Goal: Check status: Check status

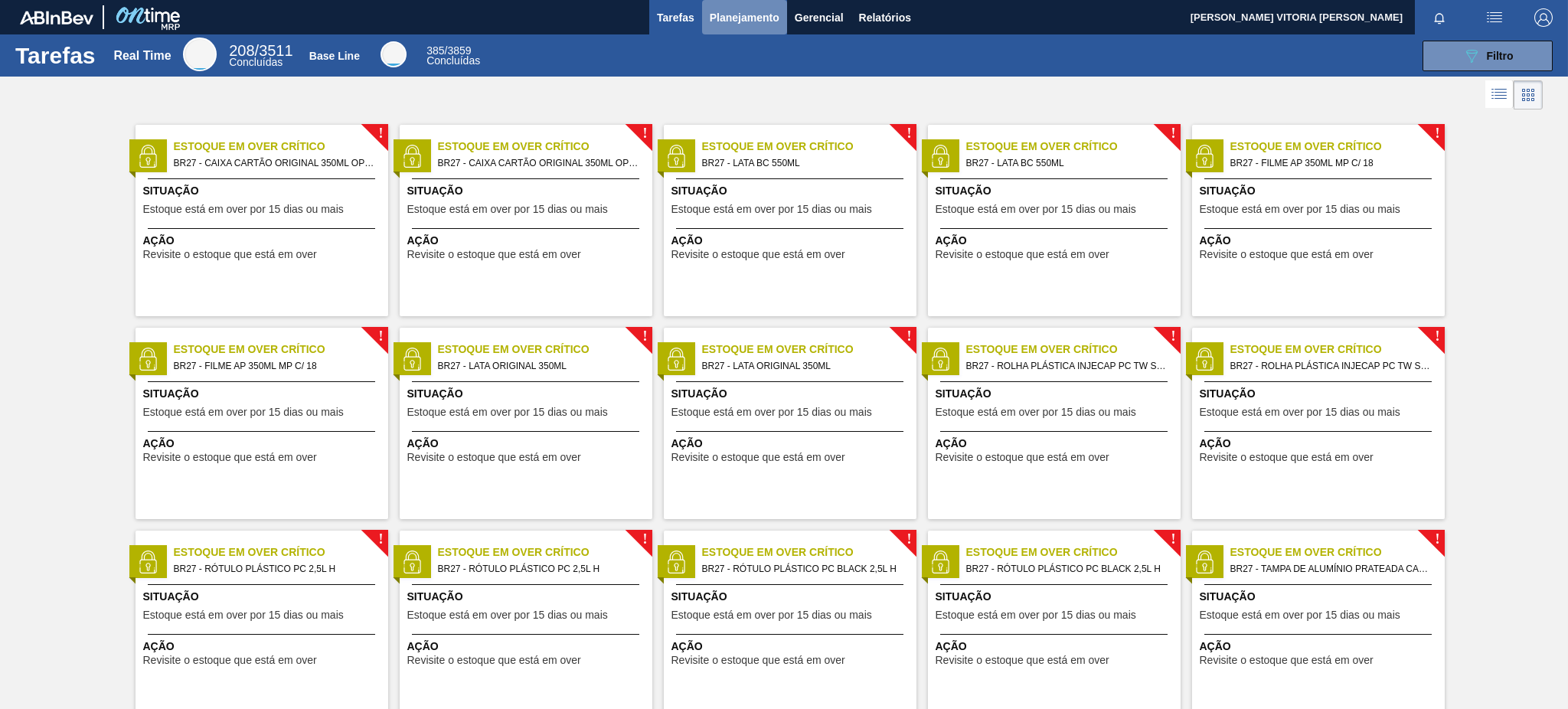
click at [713, 4] on button "Planejamento" at bounding box center [745, 17] width 85 height 34
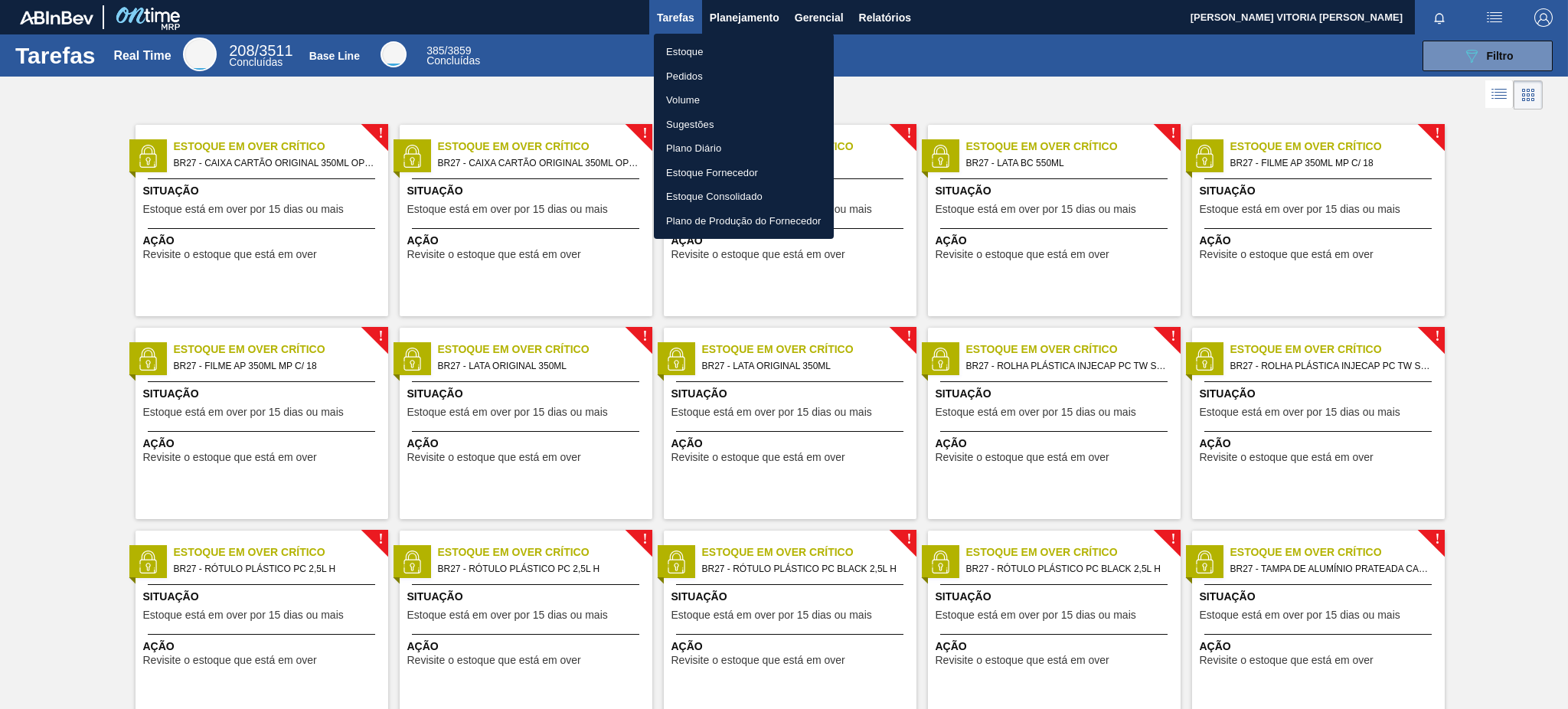
click at [751, 44] on li "Estoque" at bounding box center [744, 52] width 180 height 25
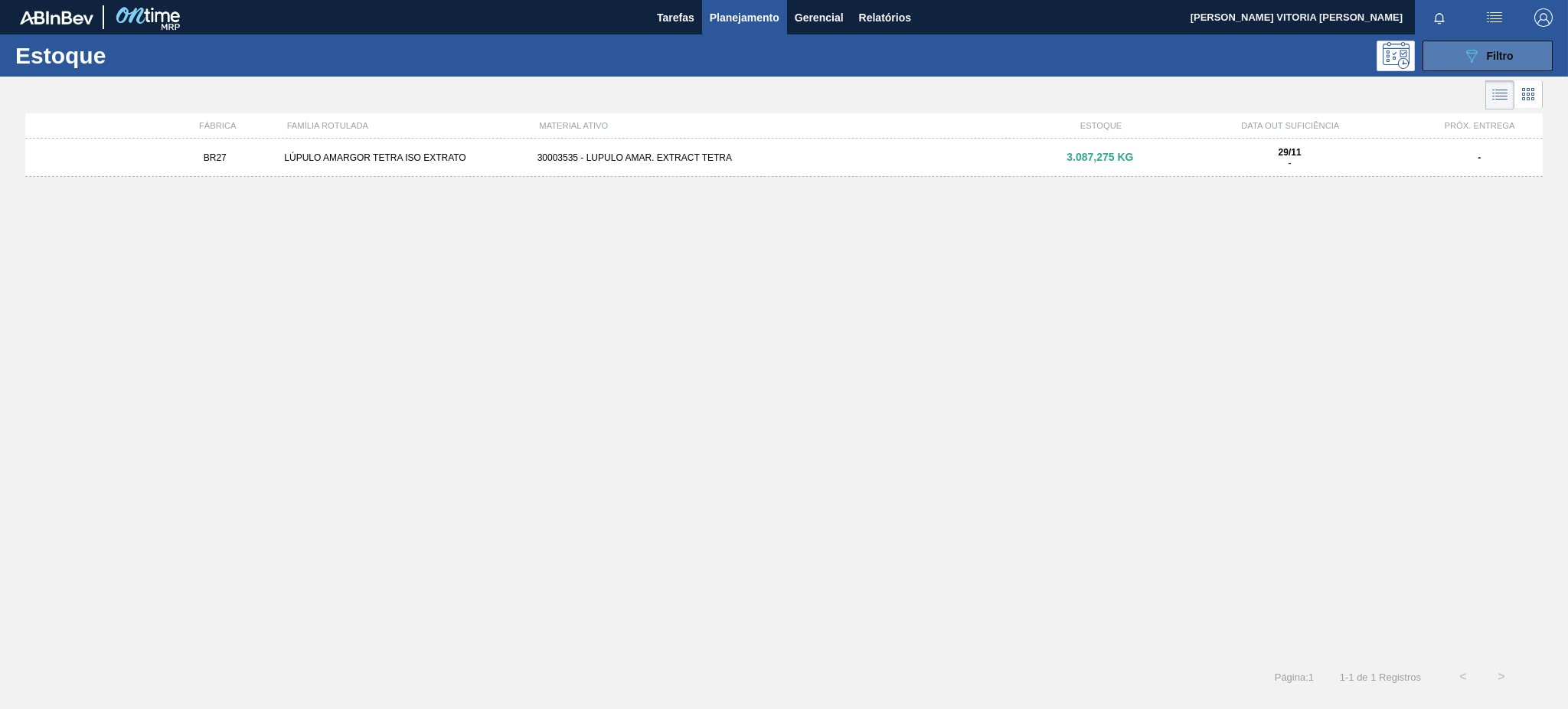
click at [1464, 54] on icon "089F7B8B-B2A5-4AFE-B5C0-19BA573D28AC" at bounding box center [1472, 56] width 18 height 18
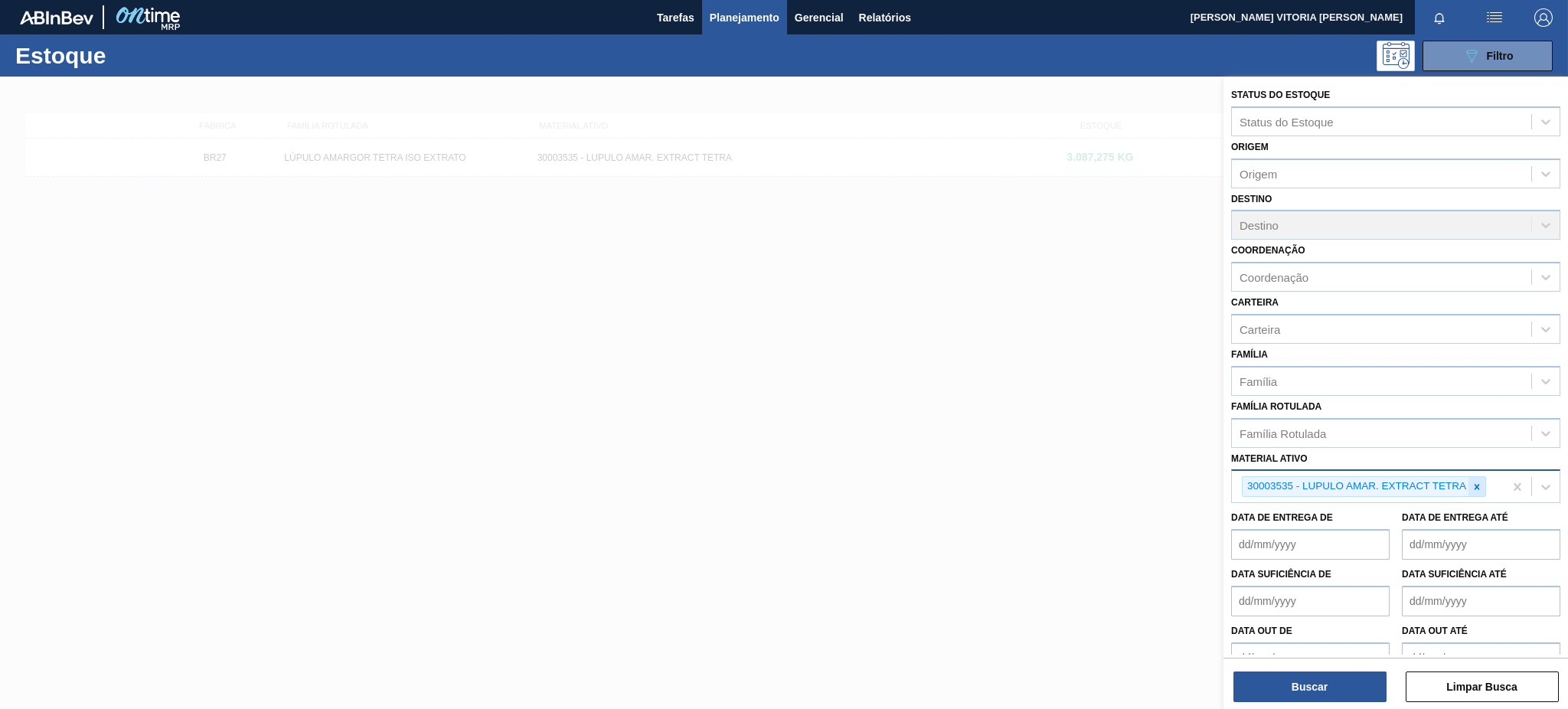
click at [1469, 479] on div at bounding box center [1478, 487] width 17 height 19
click at [1433, 475] on div "Material ativo" at bounding box center [1382, 486] width 299 height 22
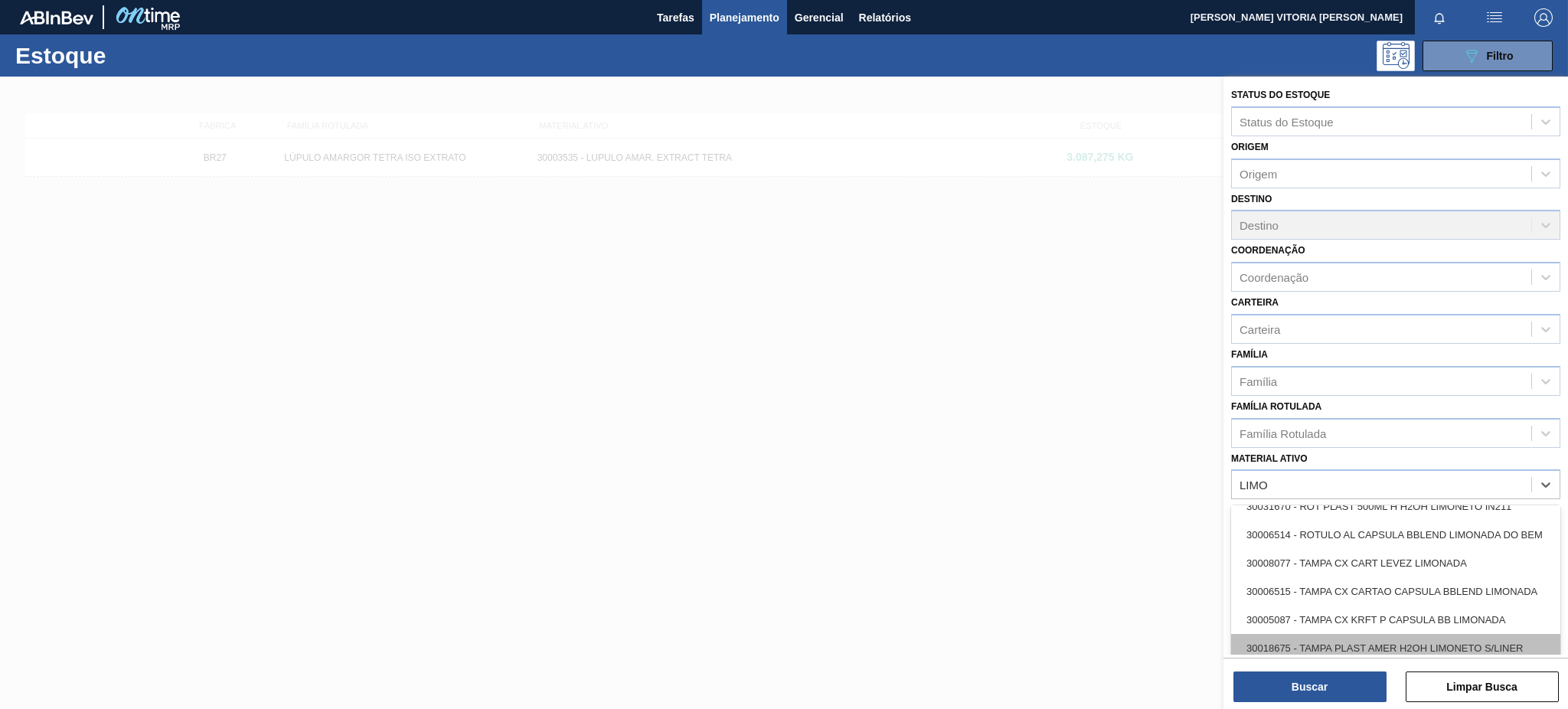
scroll to position [306, 0]
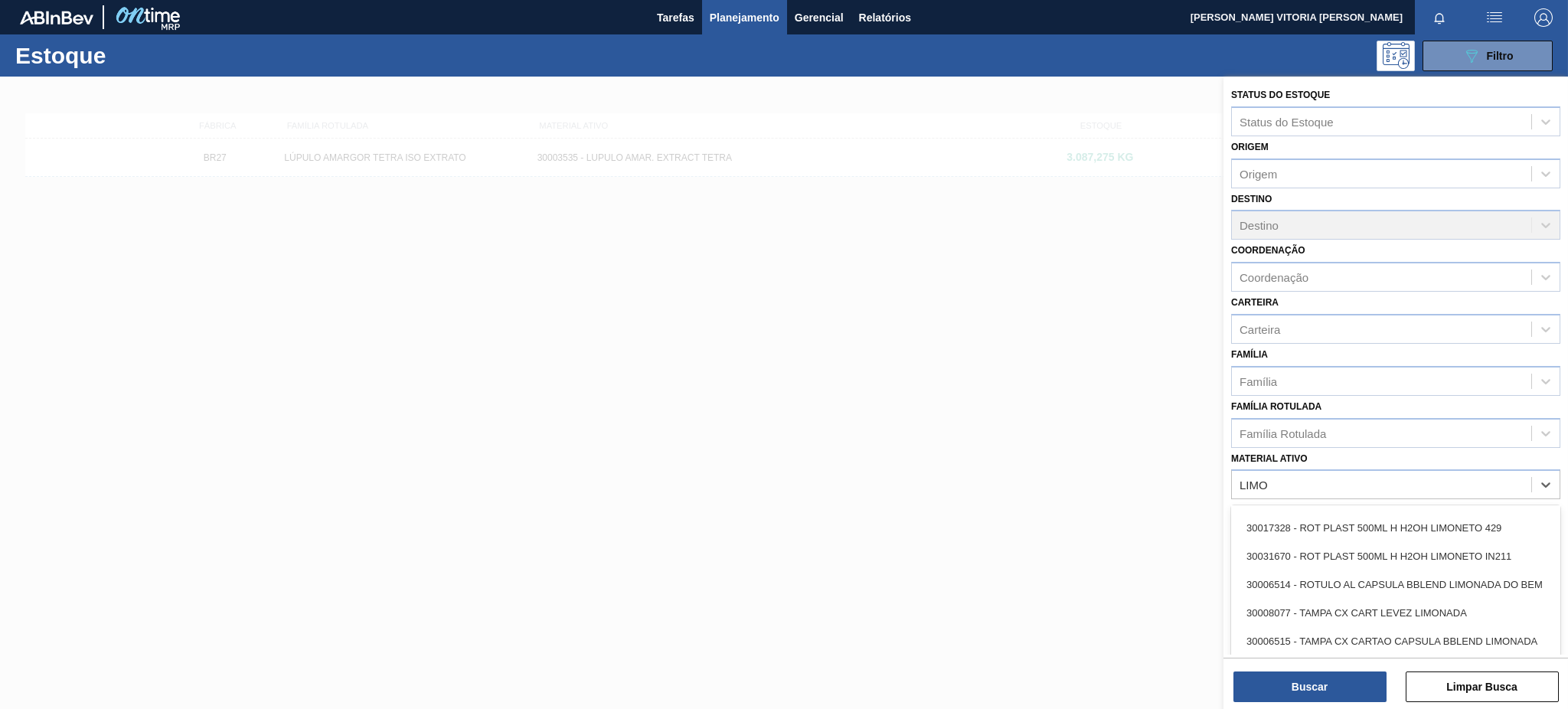
type ativo "LIMO"
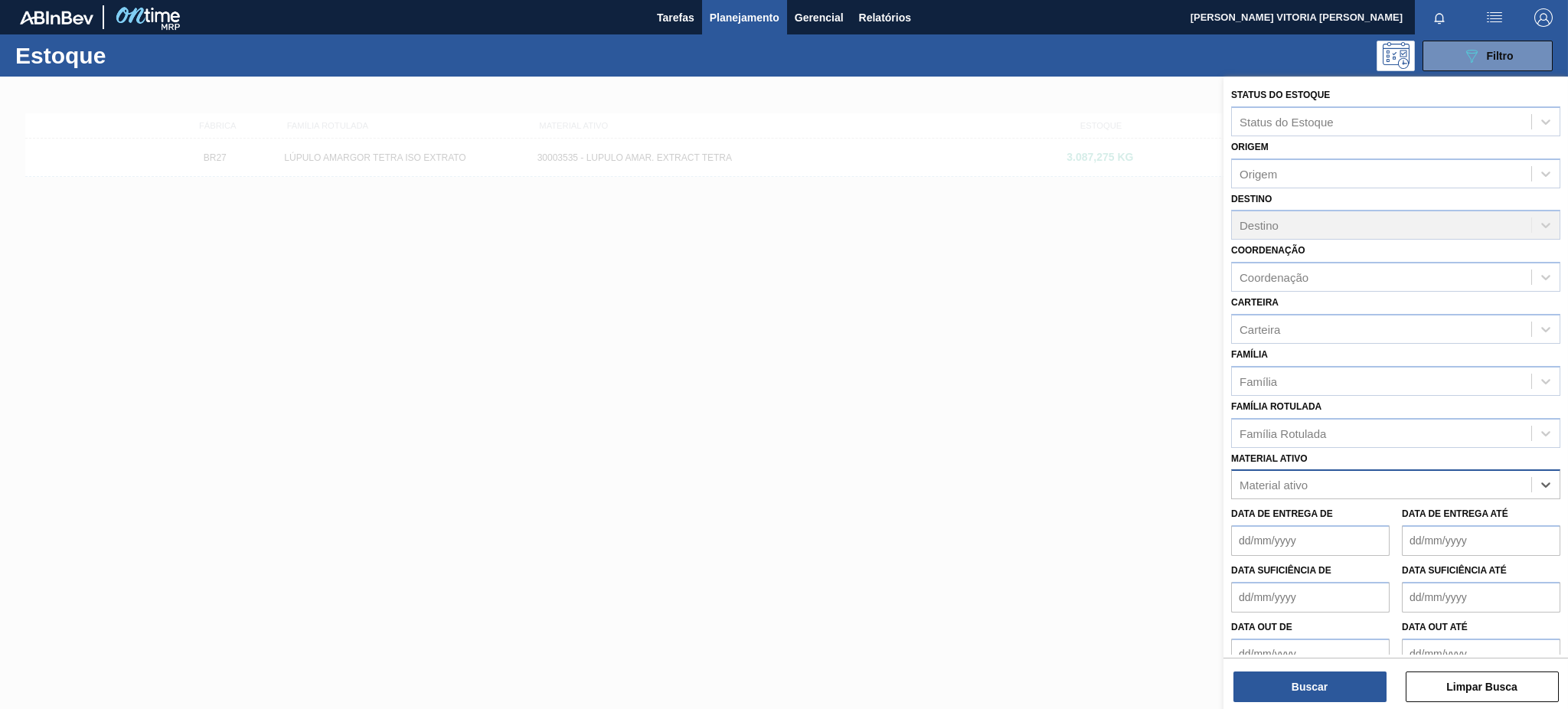
click at [1308, 475] on div "Material ativo" at bounding box center [1382, 486] width 299 height 22
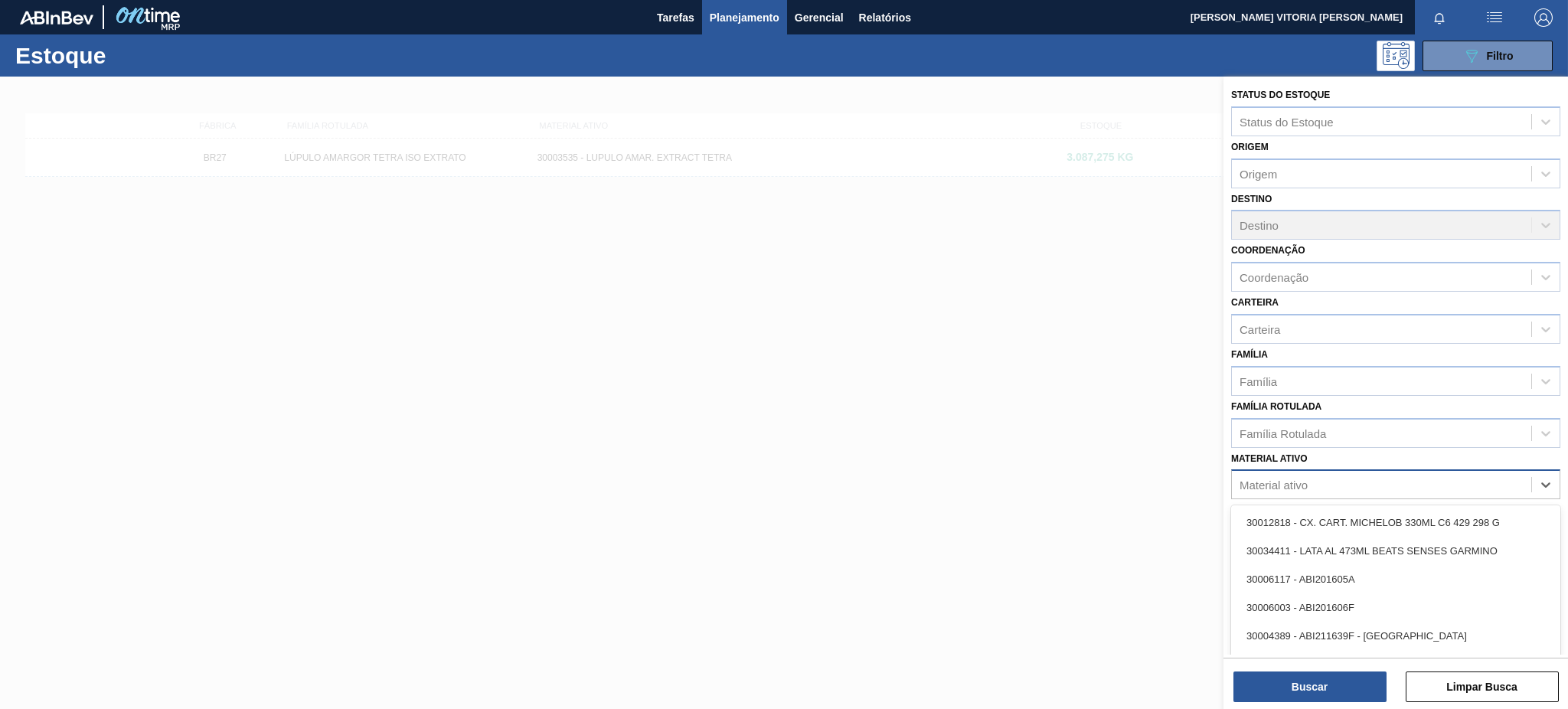
paste ativo "30031670"
type ativo "30031670"
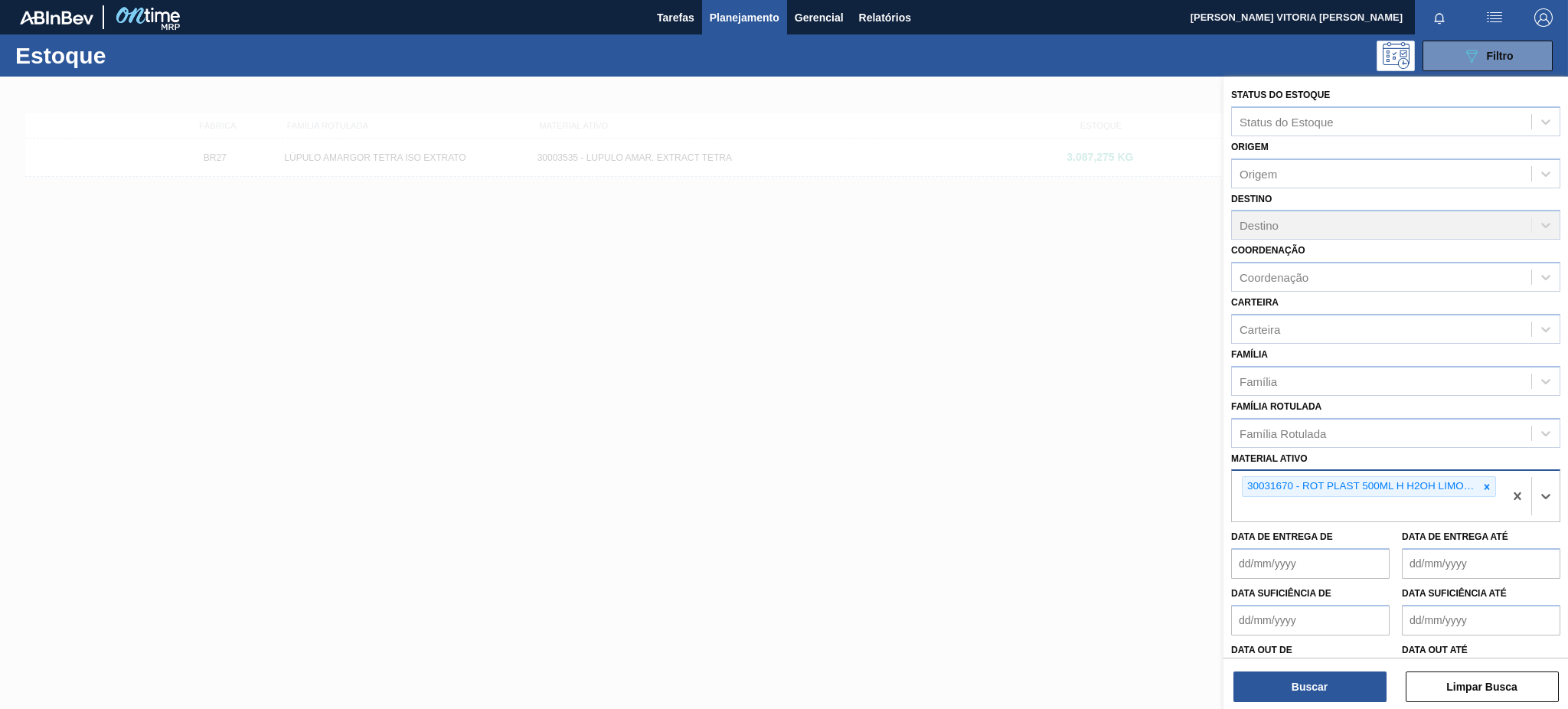
paste ativo "30031645"
type ativo "30031645"
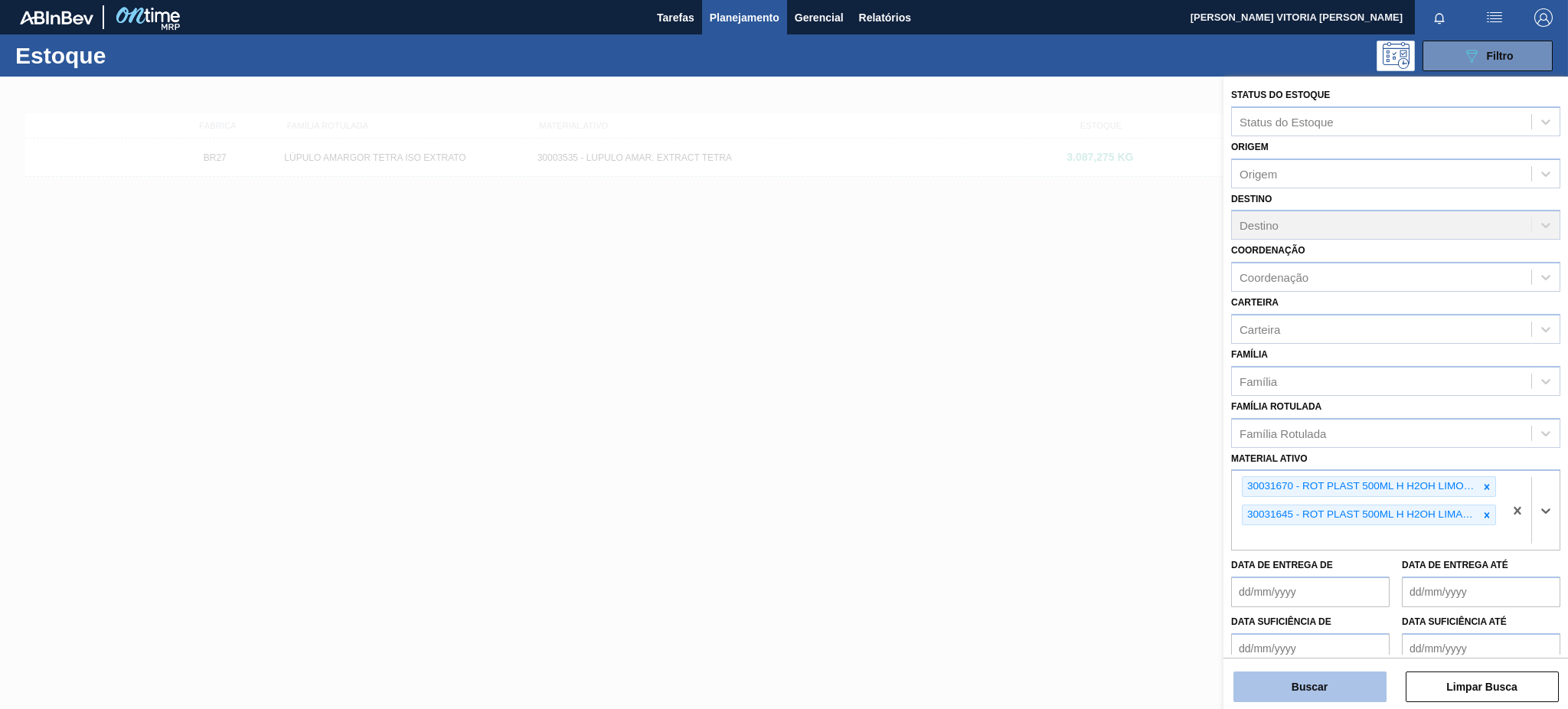
click at [1367, 692] on button "Buscar" at bounding box center [1311, 687] width 153 height 30
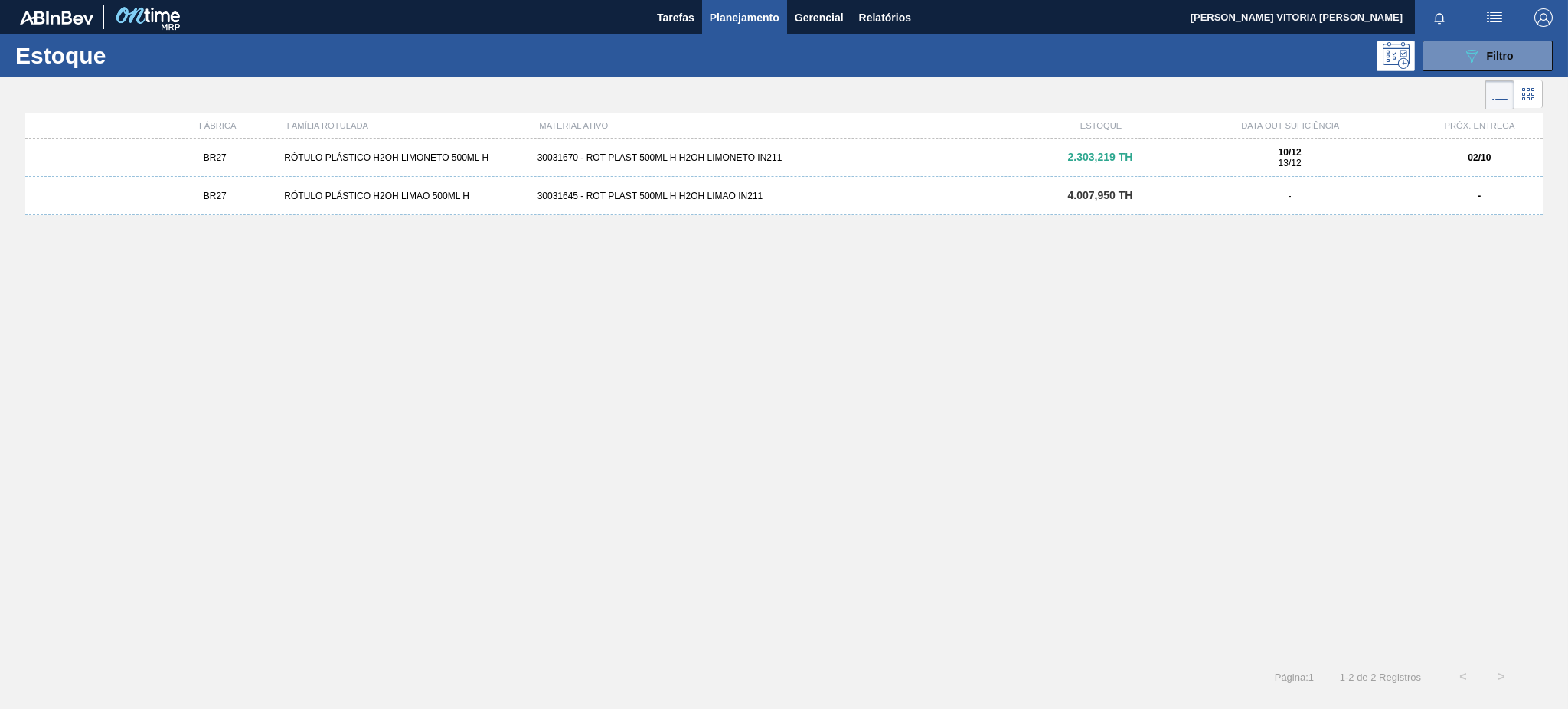
click at [906, 150] on div "BR27 RÓTULO PLÁSTICO H2OH LIMONETO 500ML H 30031670 - ROT PLAST 500ML H H2OH LI…" at bounding box center [784, 157] width 1518 height 38
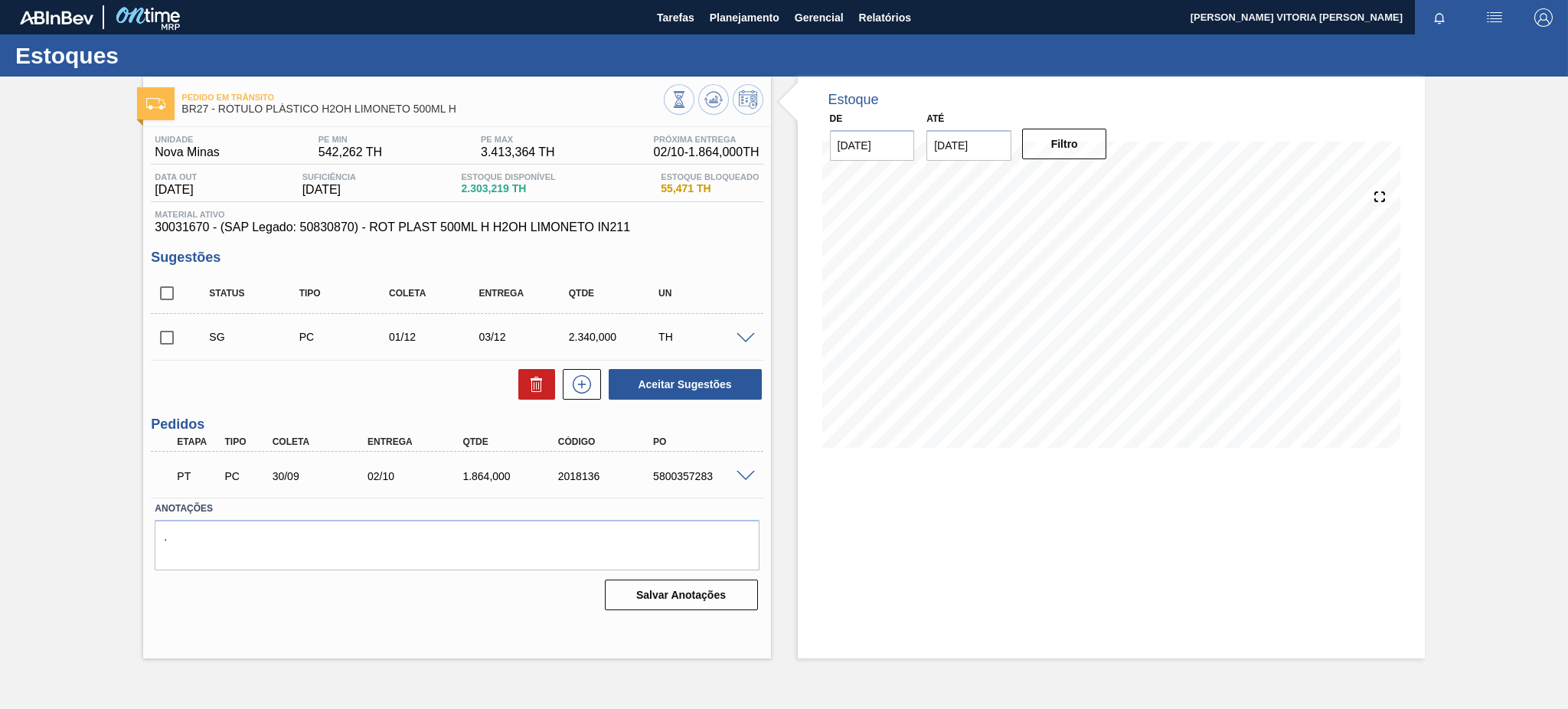
click at [745, 481] on div "5800357283" at bounding box center [703, 476] width 107 height 12
click at [744, 476] on span at bounding box center [746, 476] width 18 height 11
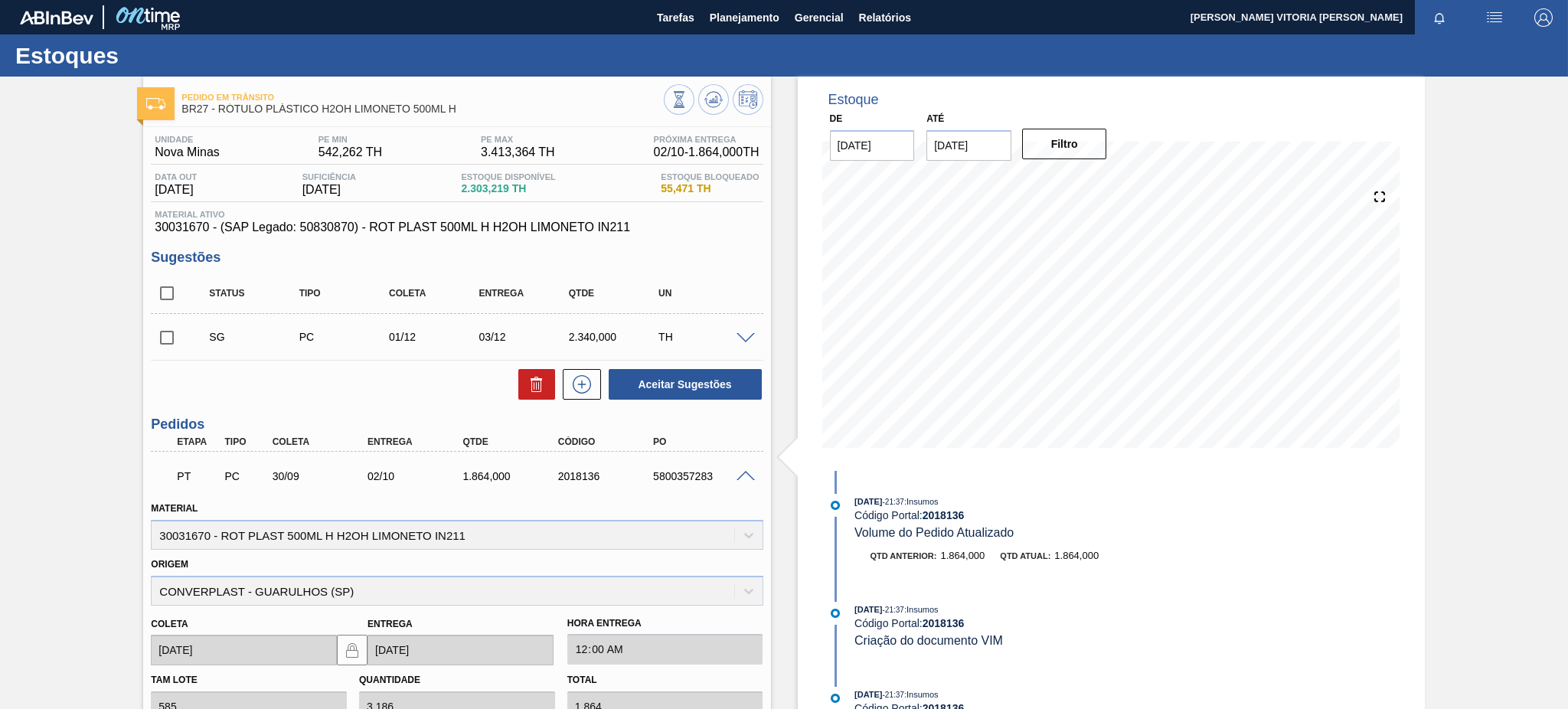
click at [740, 472] on span at bounding box center [746, 476] width 18 height 11
